Goal: Information Seeking & Learning: Learn about a topic

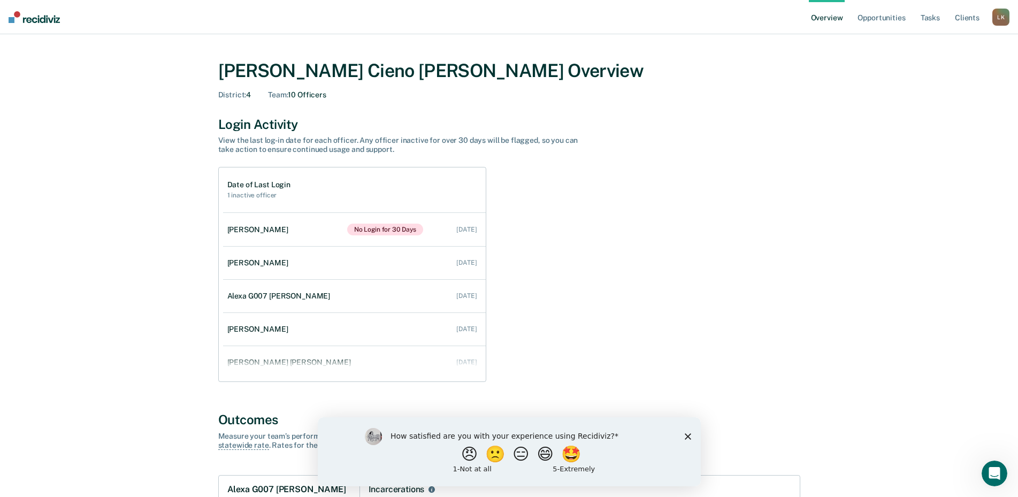
click at [685, 434] on polygon "Close survey" at bounding box center [687, 436] width 6 height 6
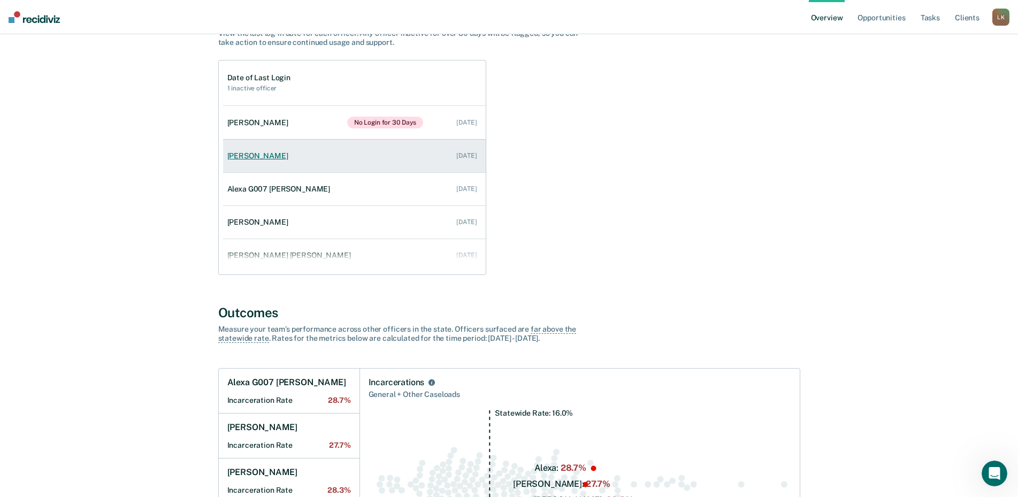
click at [270, 152] on div "[PERSON_NAME]" at bounding box center [259, 155] width 65 height 9
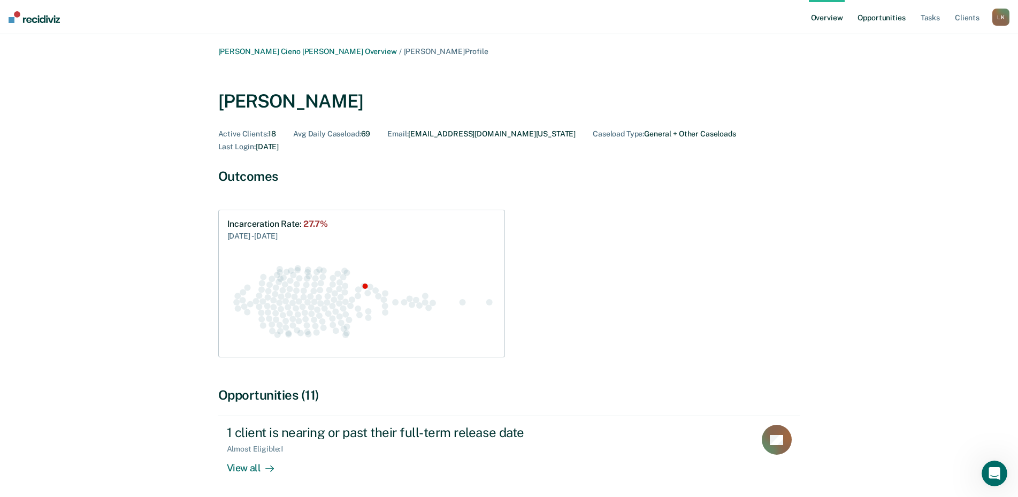
click at [883, 17] on link "Opportunities" at bounding box center [881, 17] width 52 height 34
click at [929, 18] on link "Tasks" at bounding box center [931, 17] width 24 height 34
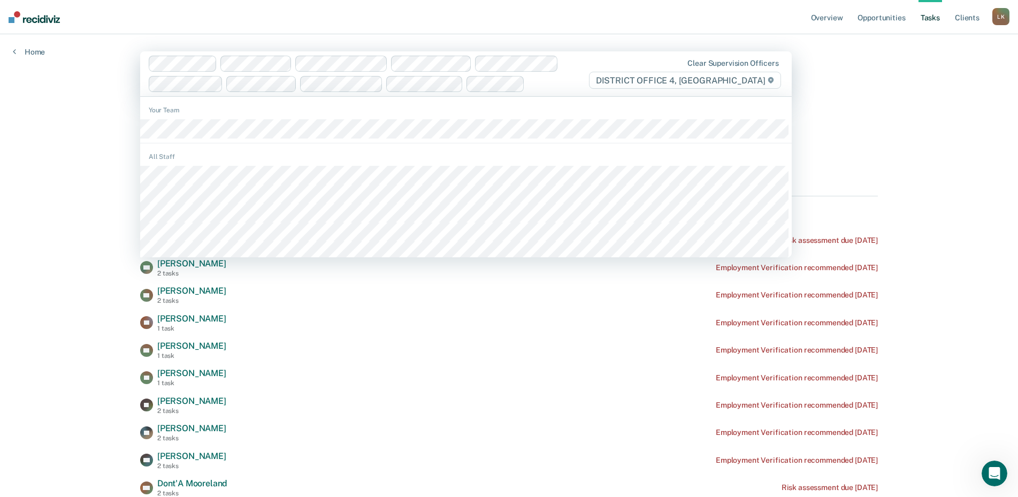
click at [558, 33] on nav "Overview Opportunities Tasks Client s [PERSON_NAME] [PERSON_NAME] Profile How i…" at bounding box center [509, 17] width 1018 height 34
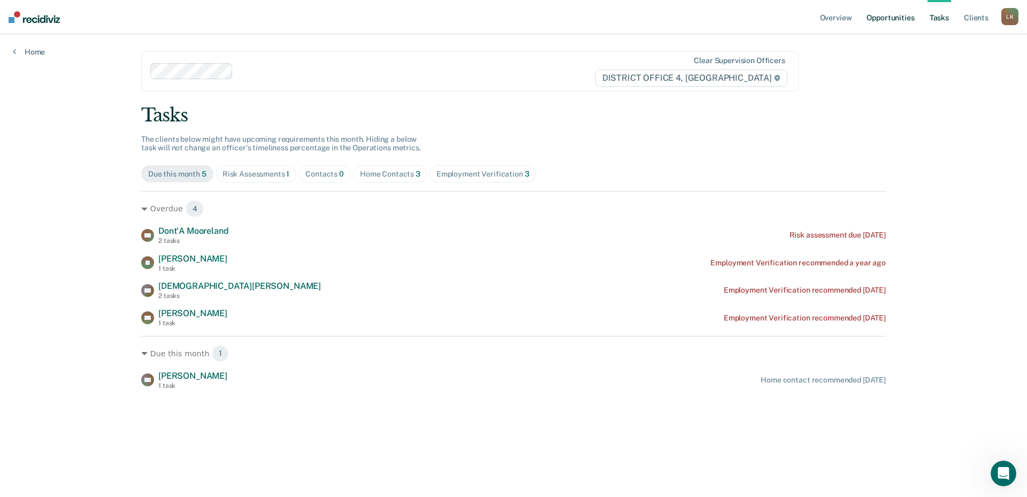
click at [904, 17] on link "Opportunities" at bounding box center [891, 17] width 52 height 34
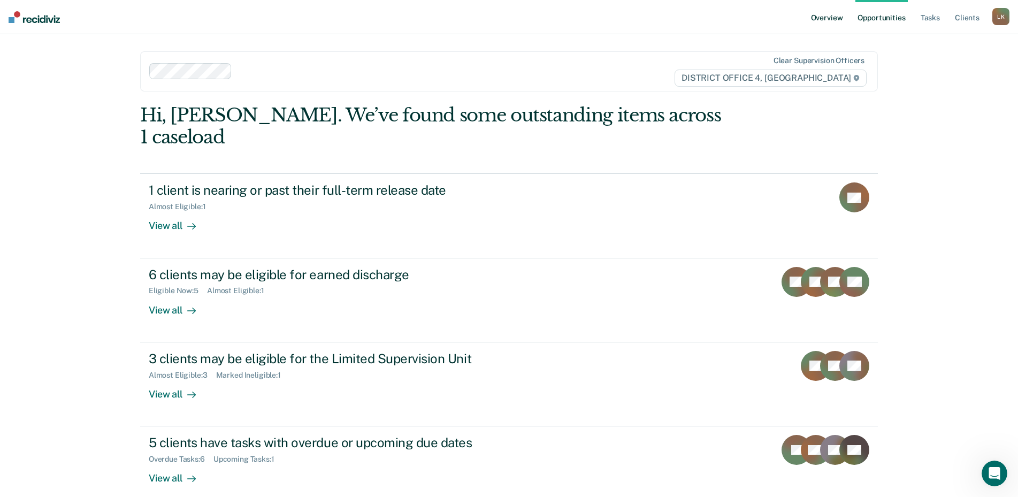
click at [828, 16] on link "Overview" at bounding box center [827, 17] width 36 height 34
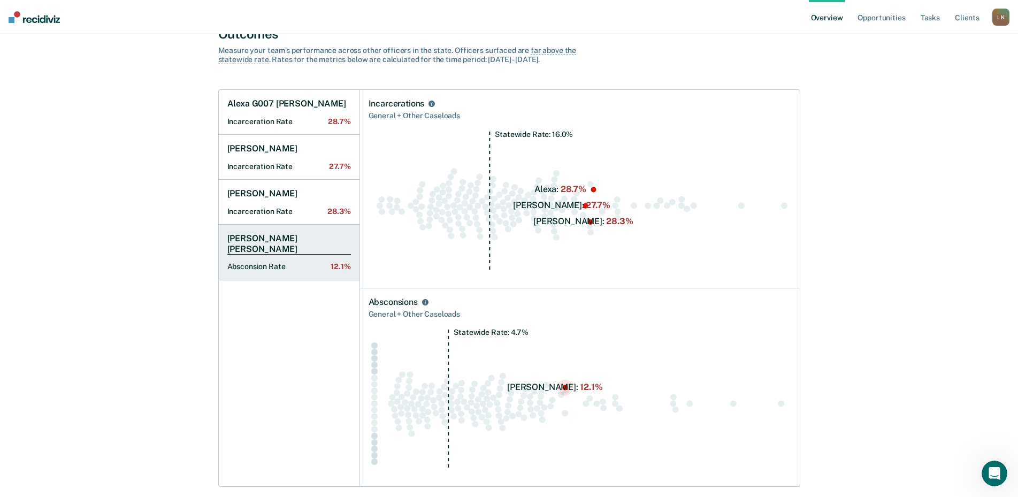
scroll to position [428, 0]
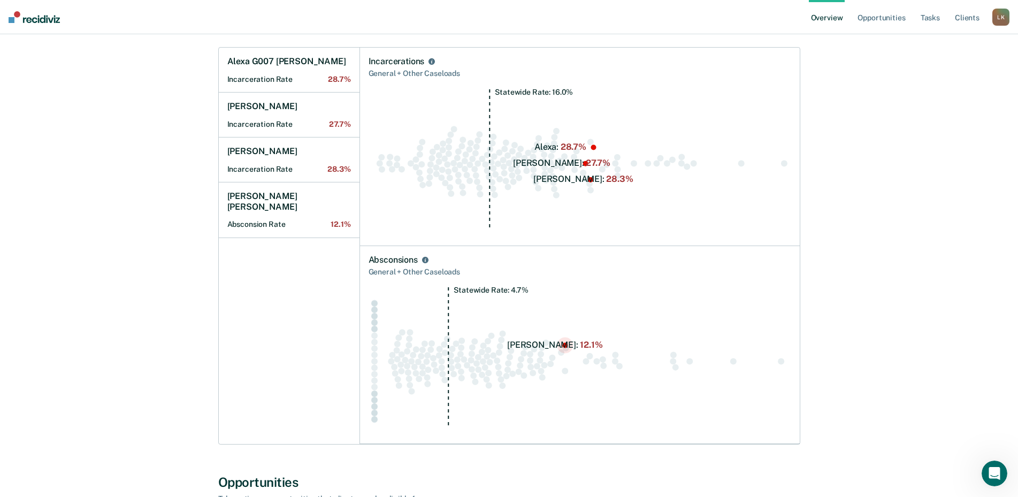
click at [566, 344] on circle "Swarm plot of all absconsion rates in the state for NOT_SEX_OFFENSE caseloads, …" at bounding box center [564, 345] width 5 height 5
